Goal: Find specific page/section: Find specific page/section

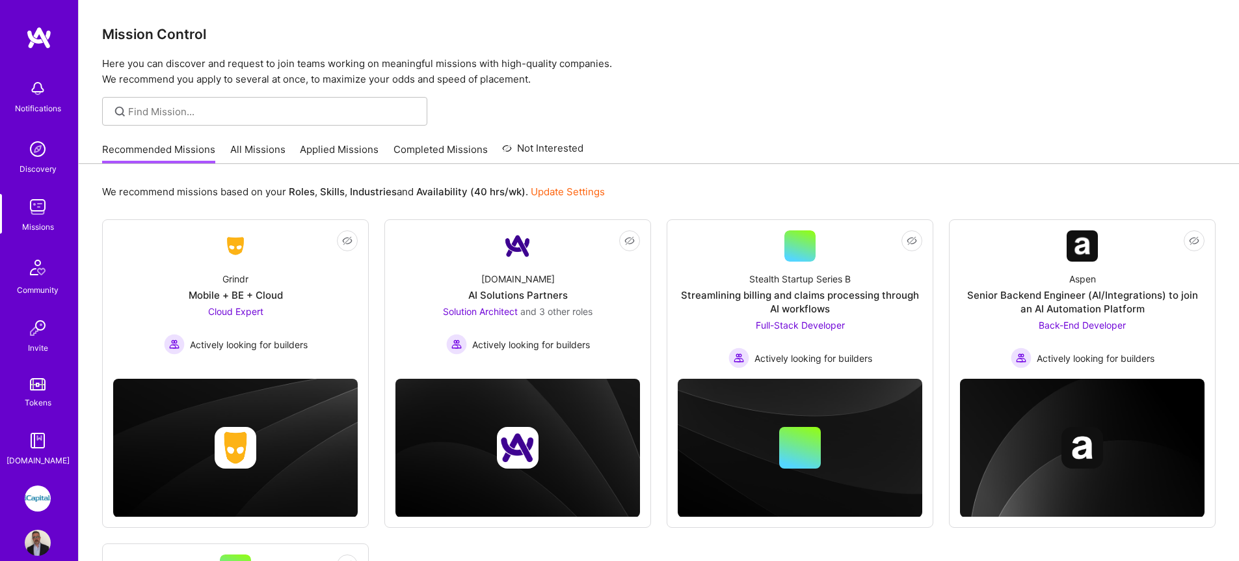
click at [263, 152] on link "All Missions" at bounding box center [257, 152] width 55 height 21
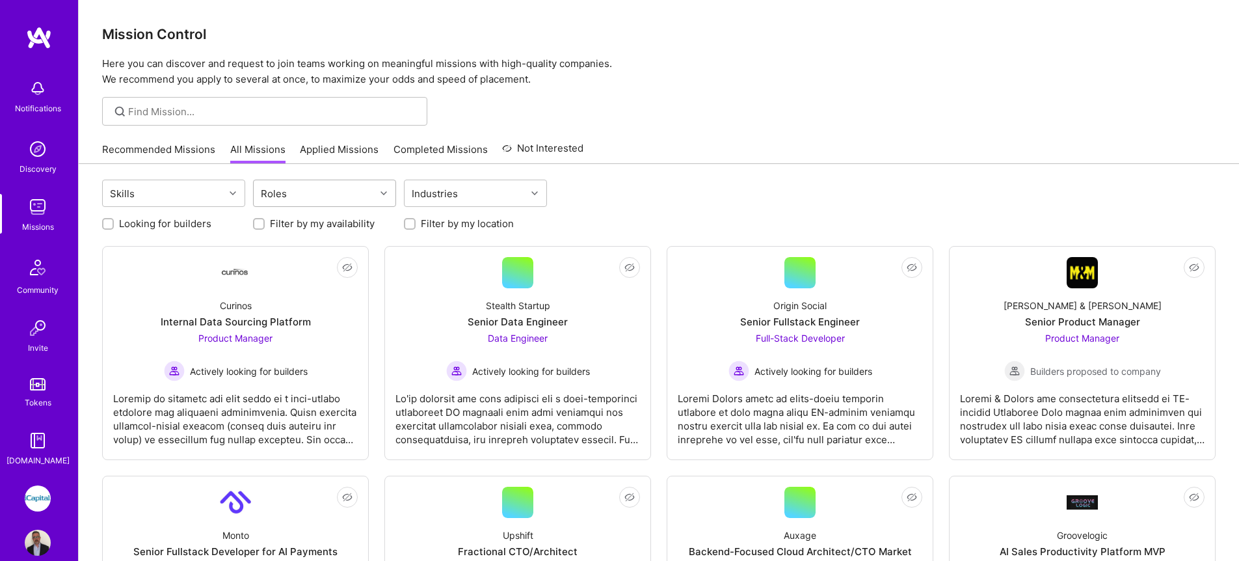
click at [330, 193] on div "Roles" at bounding box center [315, 193] width 122 height 26
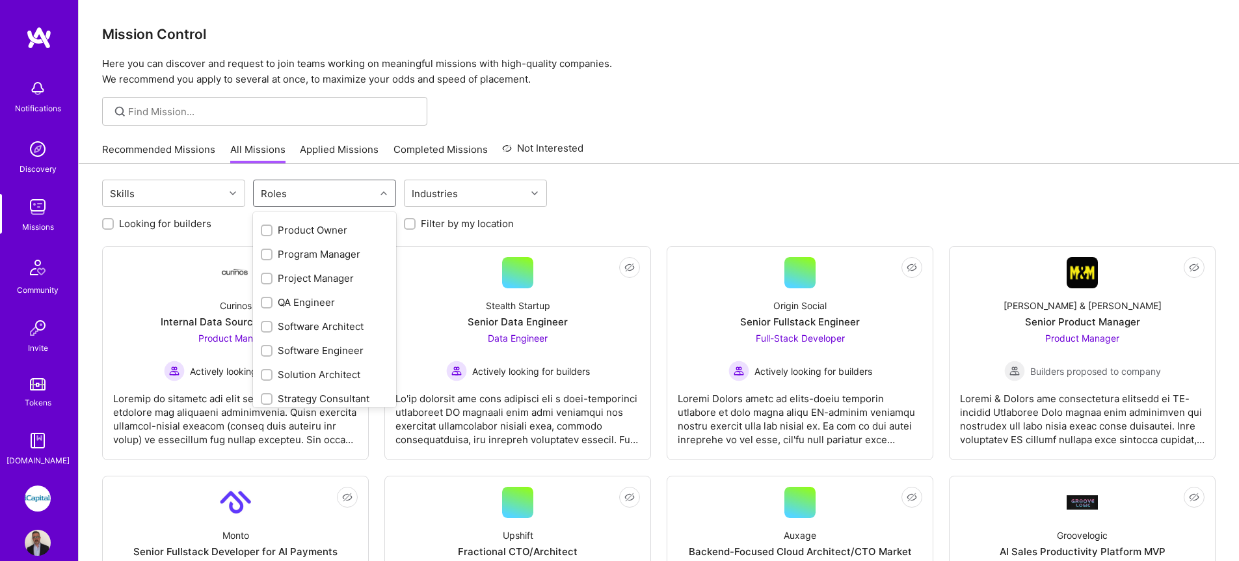
scroll to position [597, 0]
click at [321, 289] on div "QA Engineer" at bounding box center [324, 296] width 127 height 14
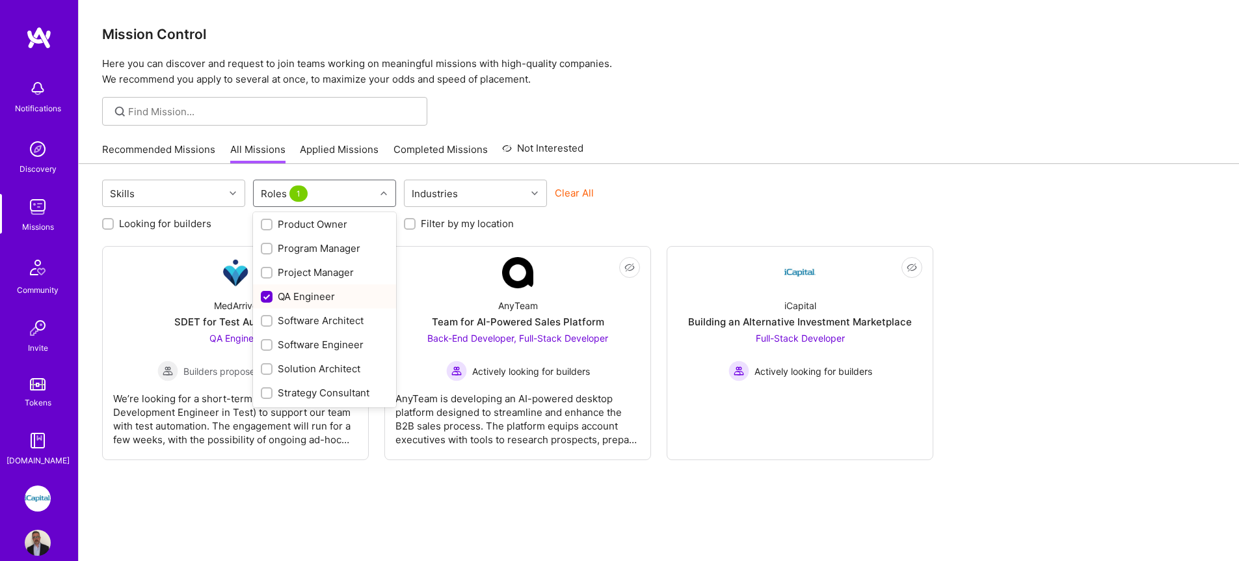
click at [341, 293] on div "QA Engineer" at bounding box center [324, 296] width 127 height 14
checkbox input "false"
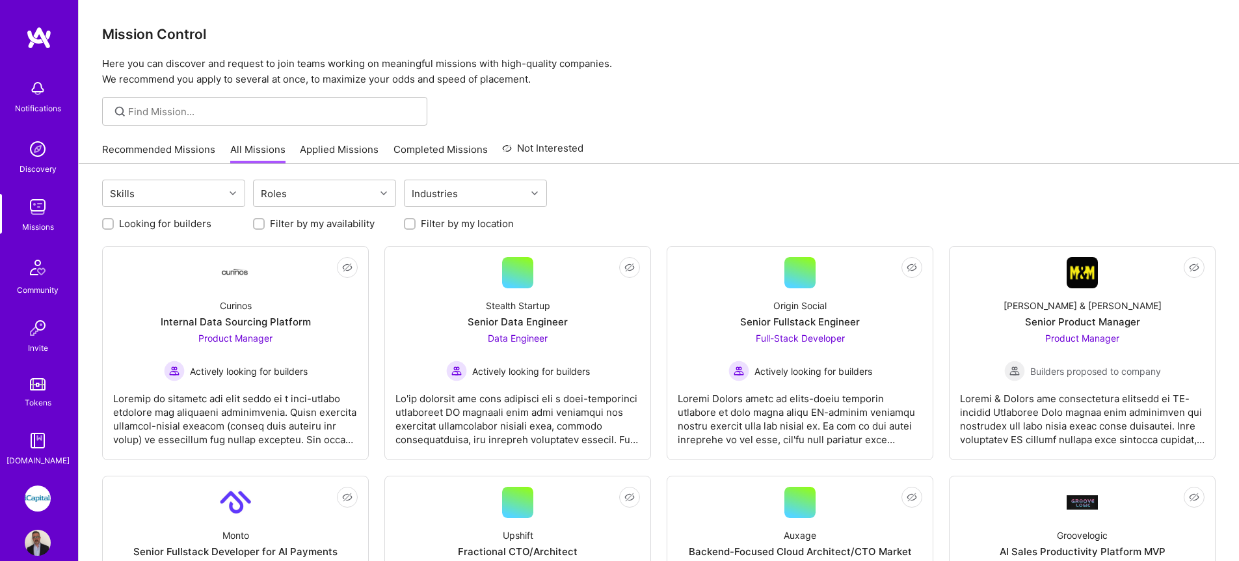
click at [675, 160] on div "Recommended Missions All Missions Applied Missions Completed Missions Not Inter…" at bounding box center [659, 149] width 1114 height 28
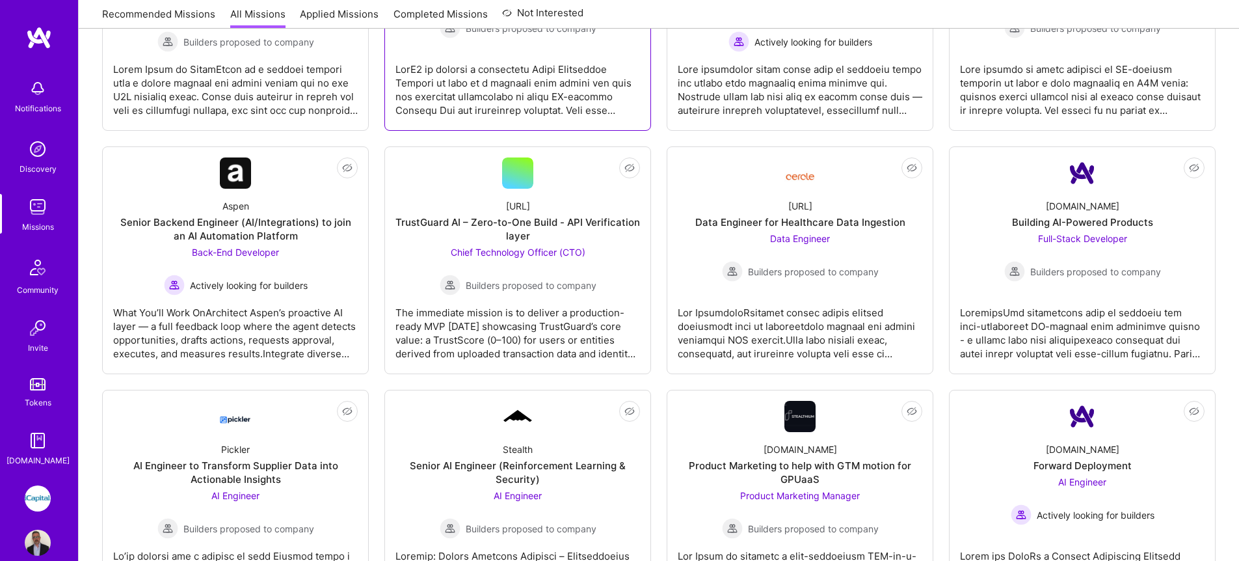
scroll to position [588, 0]
